Goal: Information Seeking & Learning: Understand process/instructions

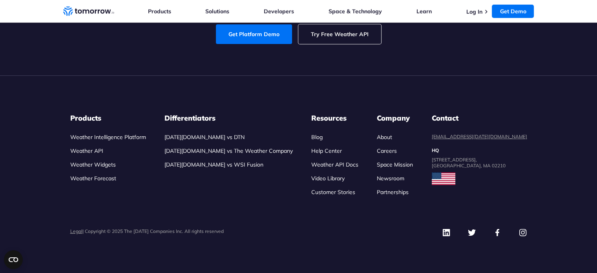
scroll to position [3759, 0]
click at [89, 150] on link "Weather API" at bounding box center [86, 150] width 33 height 7
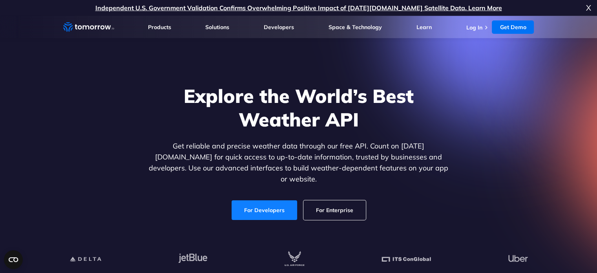
click at [281, 201] on link "For Developers" at bounding box center [265, 210] width 66 height 20
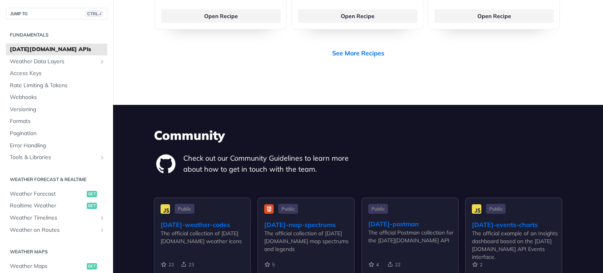
scroll to position [1945, 0]
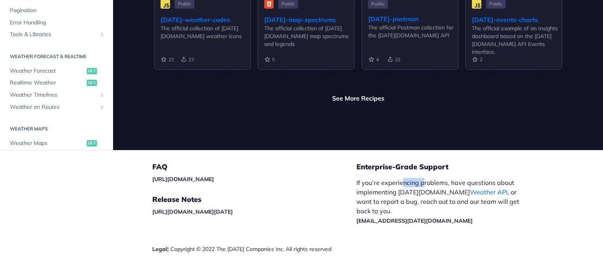
drag, startPoint x: 401, startPoint y: 163, endPoint x: 420, endPoint y: 163, distance: 19.6
click at [420, 178] on p "If you’re experiencing problems, have questions about implementing [DATE][DOMAI…" at bounding box center [442, 201] width 171 height 47
click at [435, 178] on p "If you’re experiencing problems, have questions about implementing [DATE][DOMAI…" at bounding box center [442, 201] width 171 height 47
drag, startPoint x: 447, startPoint y: 163, endPoint x: 481, endPoint y: 163, distance: 33.8
click at [481, 178] on p "If you’re experiencing problems, have questions about implementing [DATE][DOMAI…" at bounding box center [442, 201] width 171 height 47
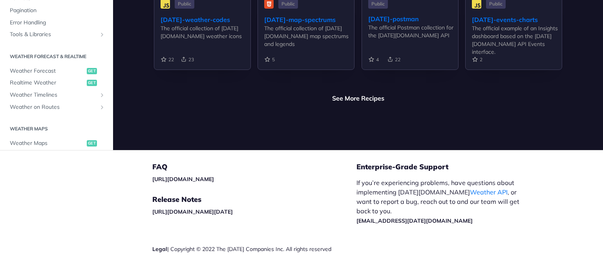
click at [491, 187] on p "If you’re experiencing problems, have questions about implementing [DATE][DOMAI…" at bounding box center [442, 201] width 171 height 47
drag, startPoint x: 486, startPoint y: 172, endPoint x: 489, endPoint y: 177, distance: 5.9
click at [489, 178] on p "If you’re experiencing problems, have questions about implementing [DATE][DOMAI…" at bounding box center [442, 201] width 171 height 47
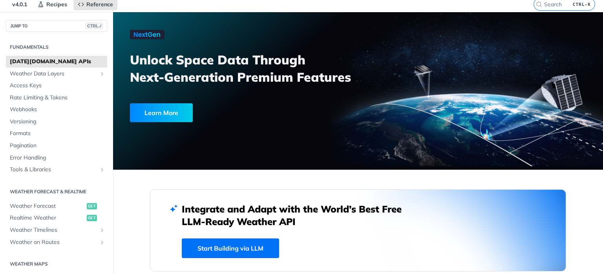
scroll to position [0, 0]
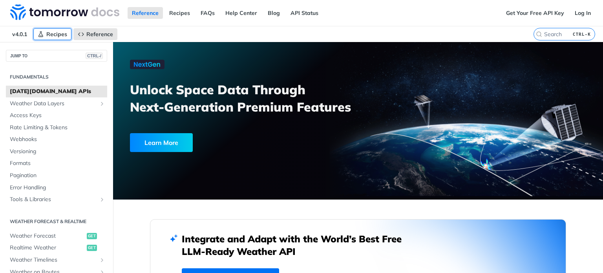
click at [46, 32] on link "Recipes" at bounding box center [52, 34] width 38 height 12
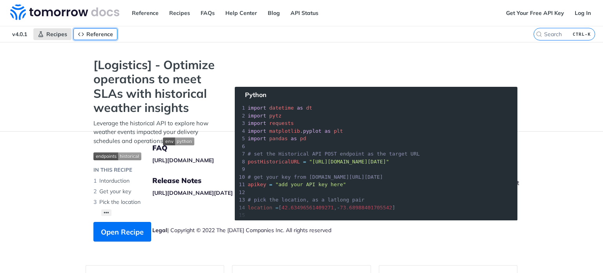
drag, startPoint x: 80, startPoint y: 33, endPoint x: 75, endPoint y: 29, distance: 5.3
click at [80, 33] on icon "Primary navigation" at bounding box center [81, 34] width 6 height 6
